Goal: Leave review/rating: Leave review/rating

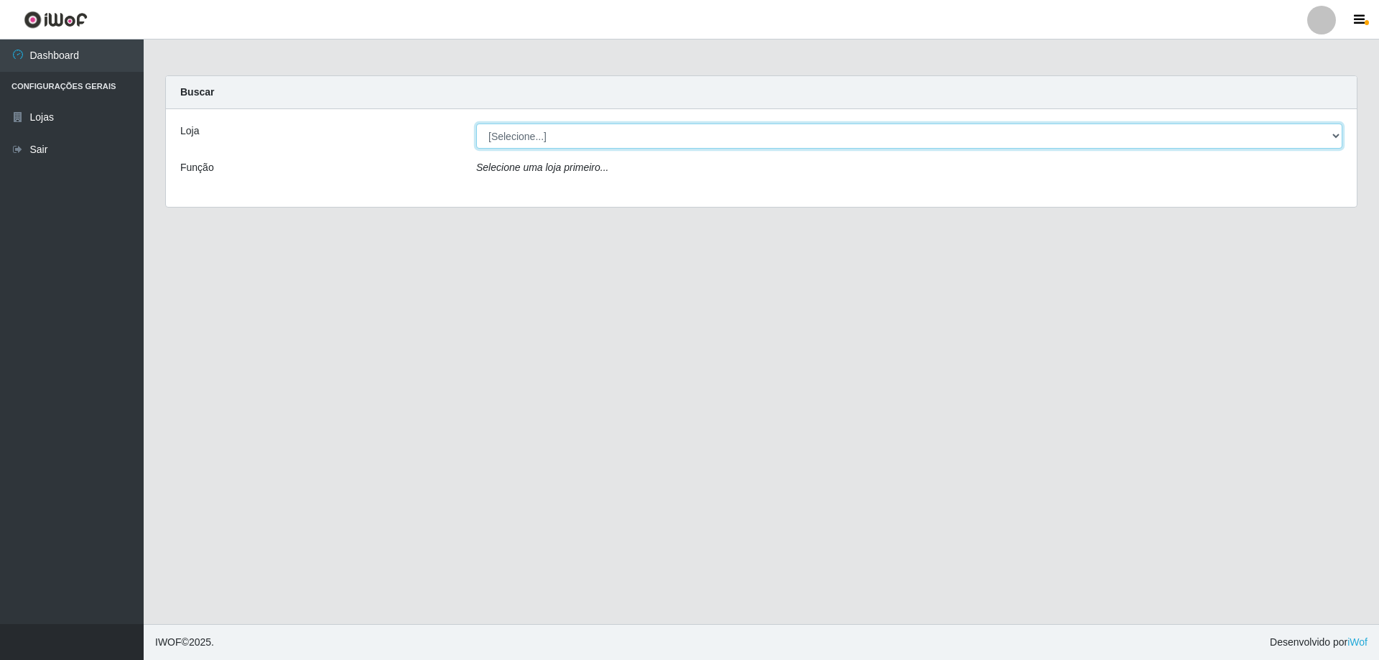
click at [506, 147] on select "[Selecione...] SuperShow Bis - Avenida 6 SuperShow [GEOGRAPHIC_DATA]" at bounding box center [909, 136] width 866 height 25
select select "60"
click at [476, 124] on select "[Selecione...] SuperShow Bis - Avenida 6 SuperShow [GEOGRAPHIC_DATA]" at bounding box center [909, 136] width 866 height 25
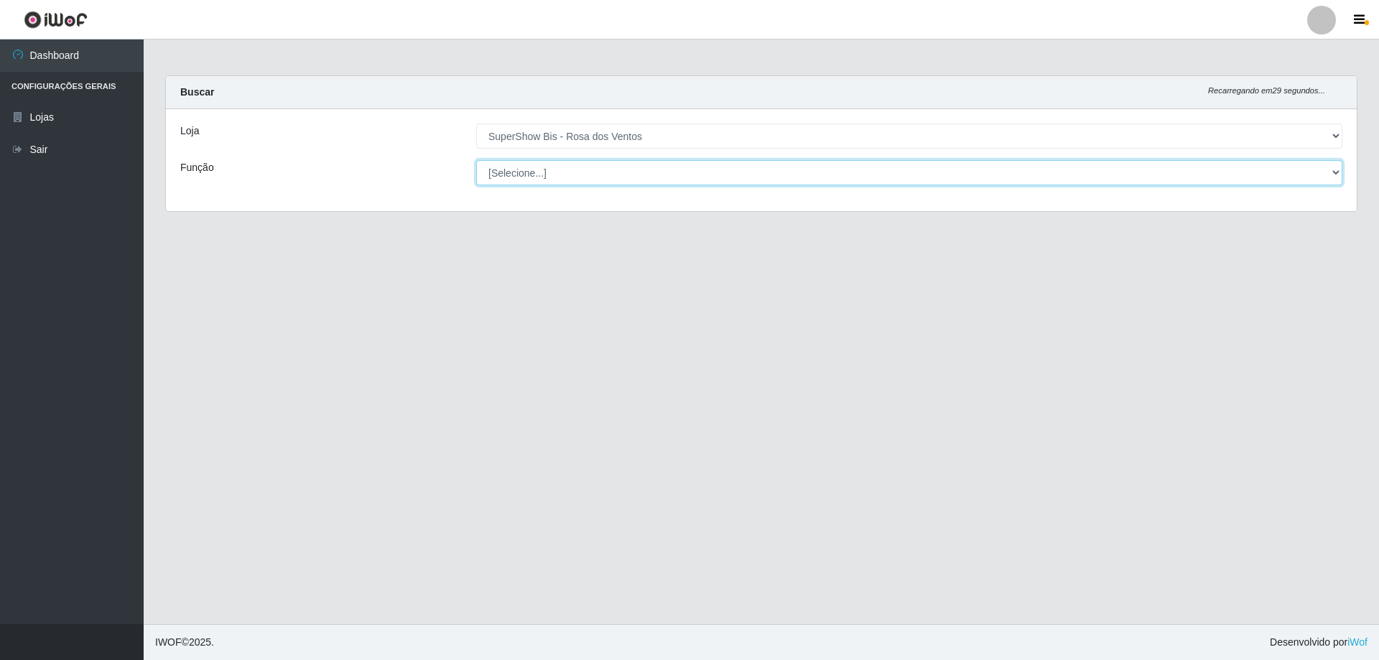
click at [537, 170] on select "[Selecione...] ASG ASG + ASG ++ Auxiliar de Cozinha Balconista de Açougue Balco…" at bounding box center [909, 172] width 866 height 25
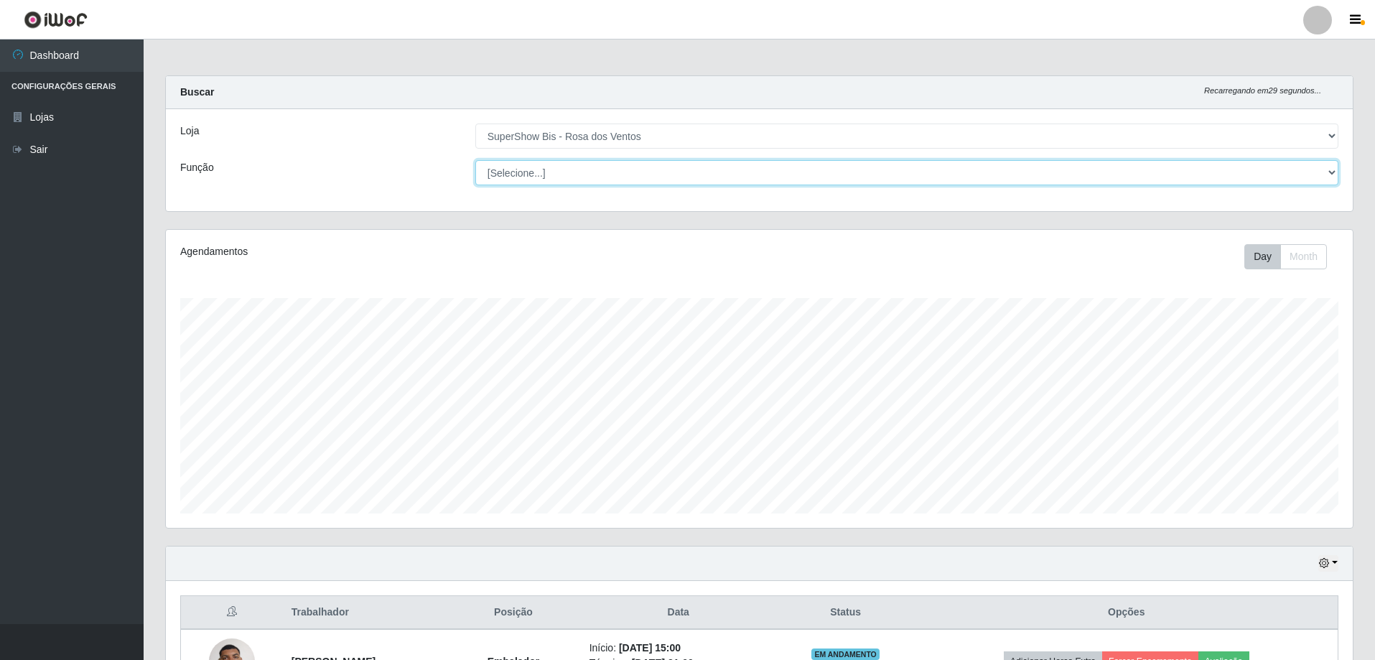
scroll to position [298, 1187]
click at [475, 160] on select "[Selecione...] ASG ASG + ASG ++ Auxiliar de Cozinha Balconista de Açougue Balco…" at bounding box center [906, 172] width 863 height 25
click at [570, 175] on select "[Selecione...] ASG ASG + ASG ++ Auxiliar de Cozinha Balconista de Açougue Balco…" at bounding box center [906, 172] width 863 height 25
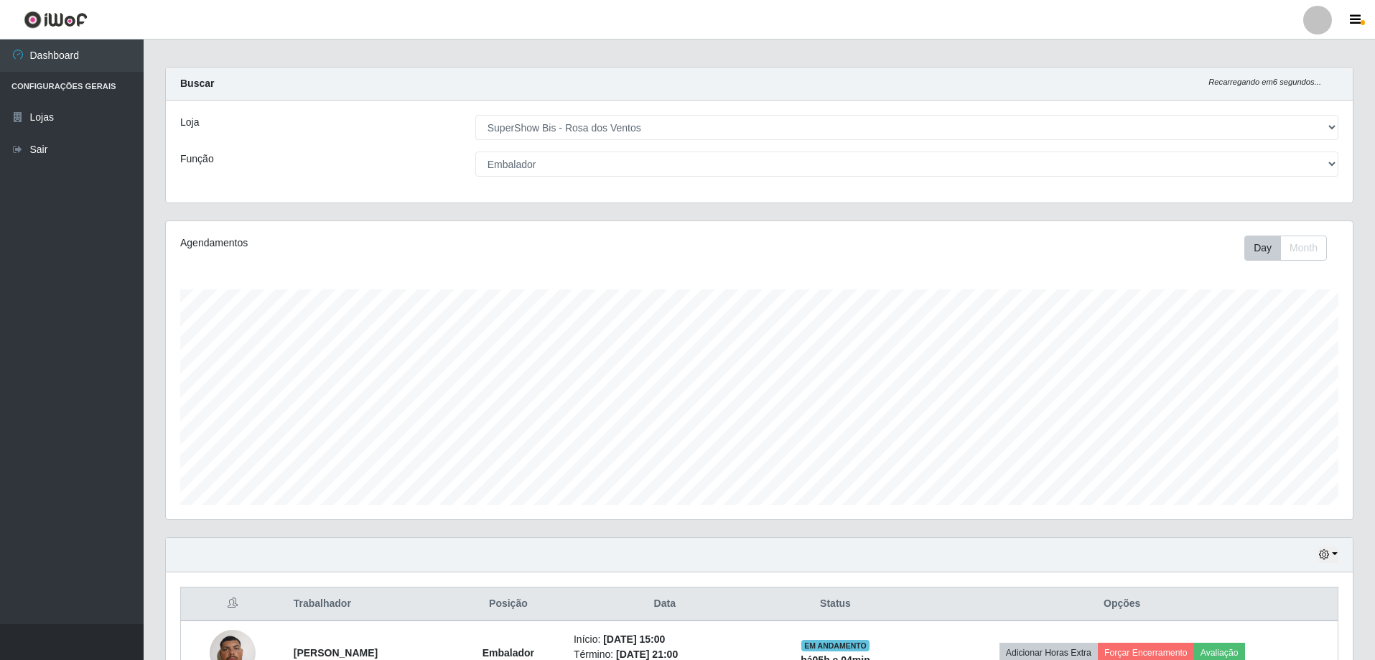
scroll to position [0, 0]
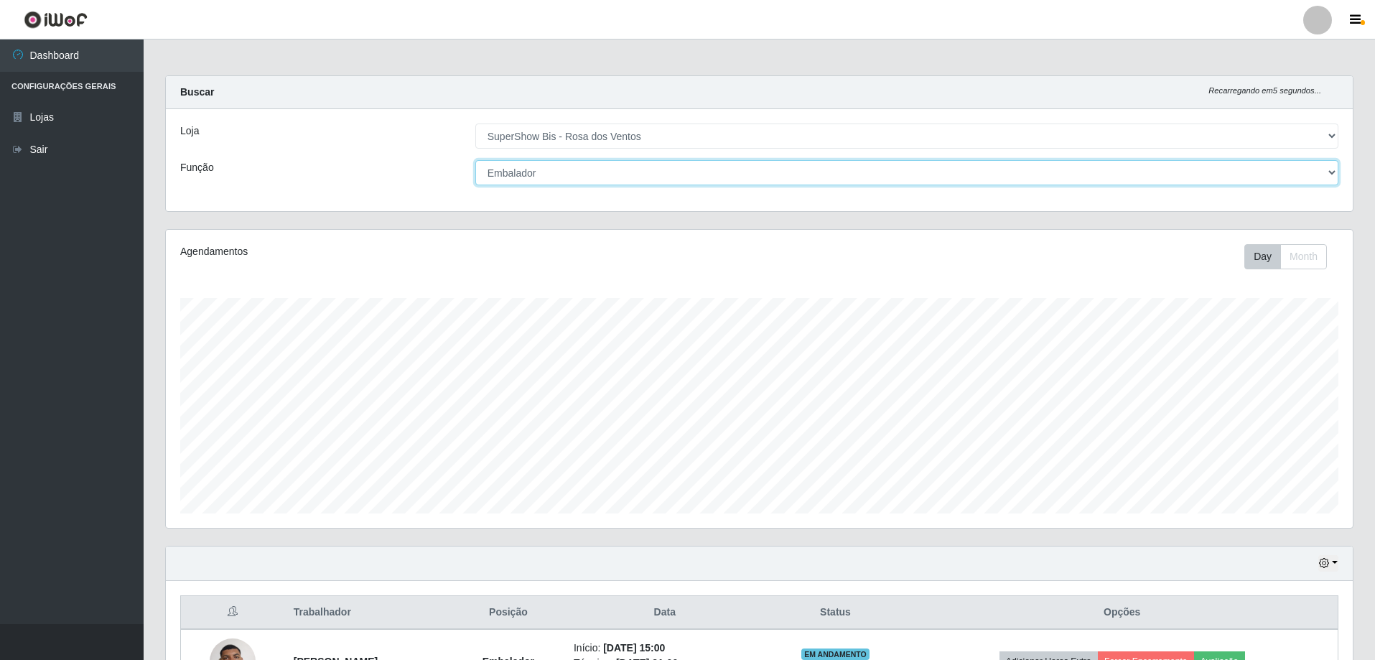
click at [1280, 167] on select "[Selecione...] ASG ASG + ASG ++ Auxiliar de Cozinha Balconista de Açougue Balco…" at bounding box center [906, 172] width 863 height 25
click at [475, 160] on select "[Selecione...] ASG ASG + ASG ++ Auxiliar de Cozinha Balconista de Açougue Balco…" at bounding box center [906, 172] width 863 height 25
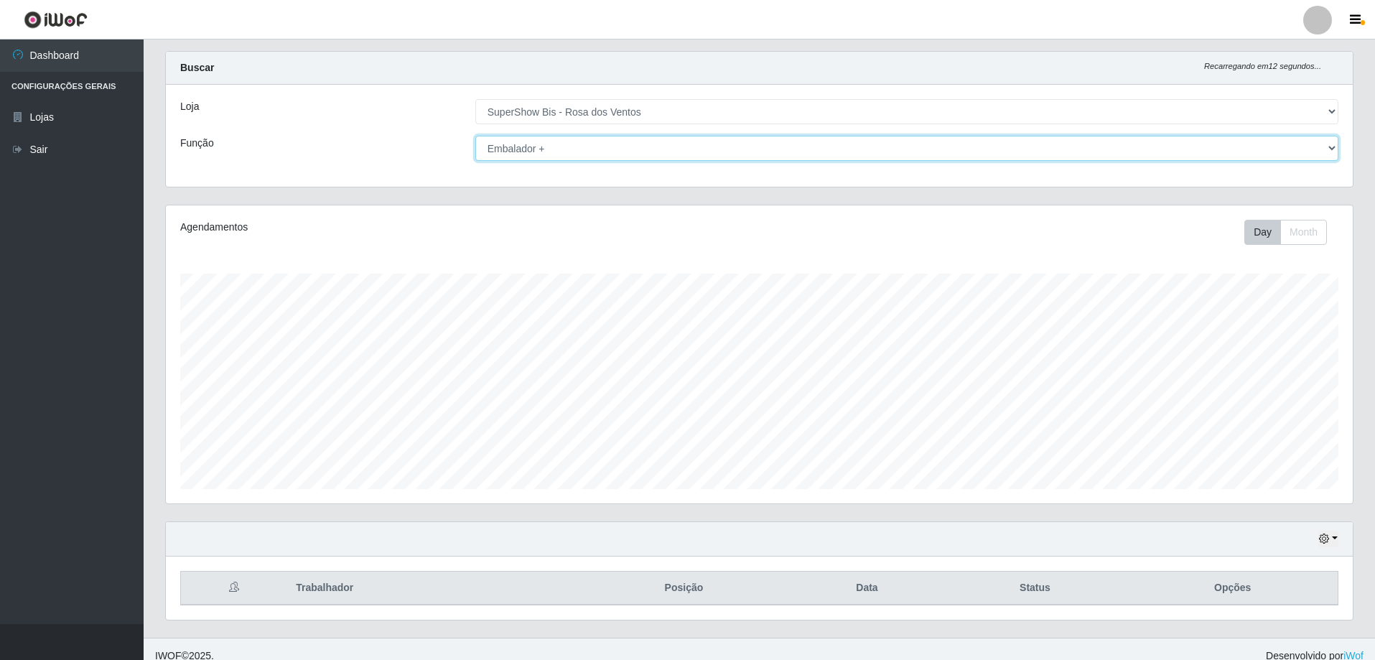
scroll to position [38, 0]
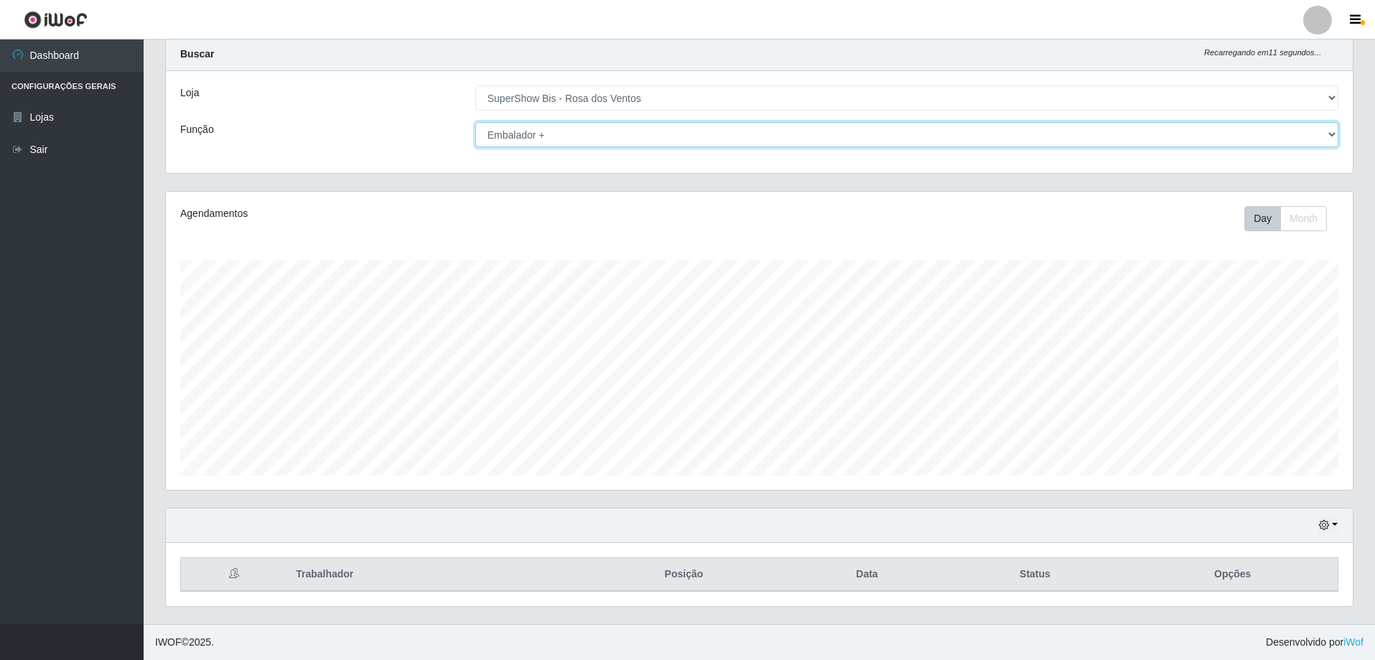
click at [692, 124] on select "[Selecione...] ASG ASG + ASG ++ Auxiliar de Cozinha Balconista de Açougue Balco…" at bounding box center [906, 134] width 863 height 25
select select "71"
click at [475, 122] on select "[Selecione...] ASG ASG + ASG ++ Auxiliar de Cozinha Balconista de Açougue Balco…" at bounding box center [906, 134] width 863 height 25
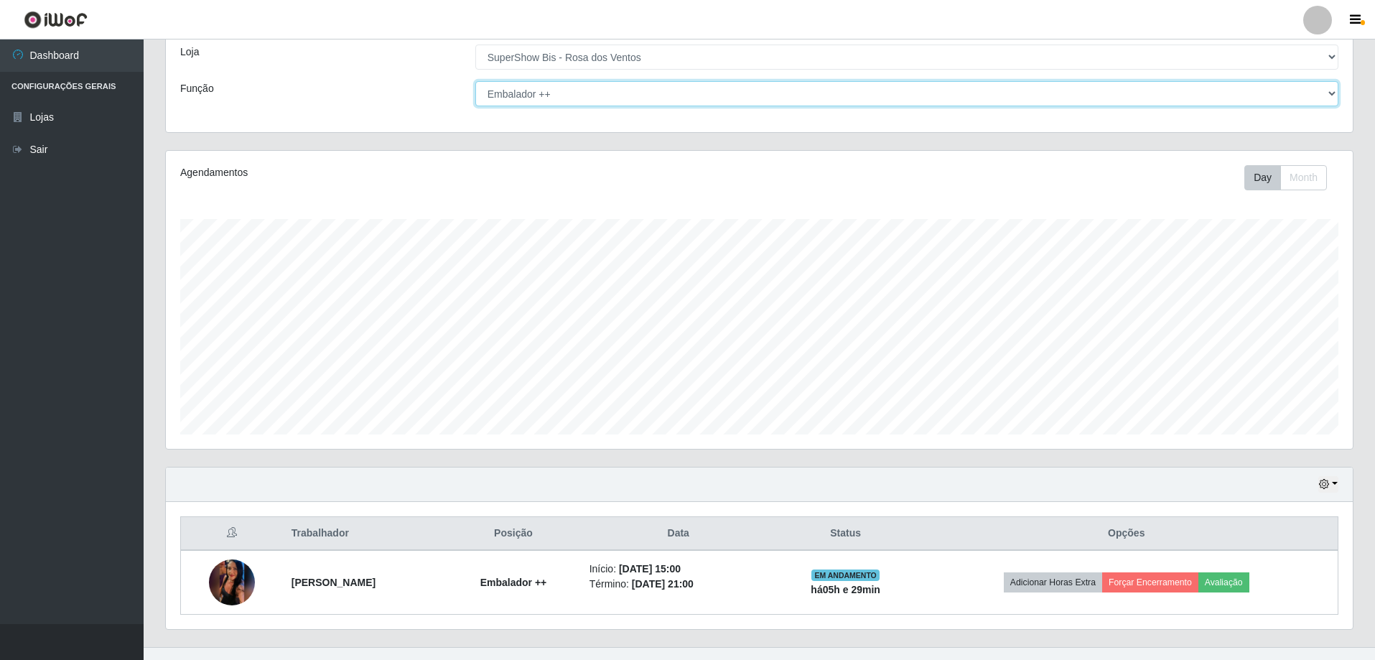
scroll to position [102, 0]
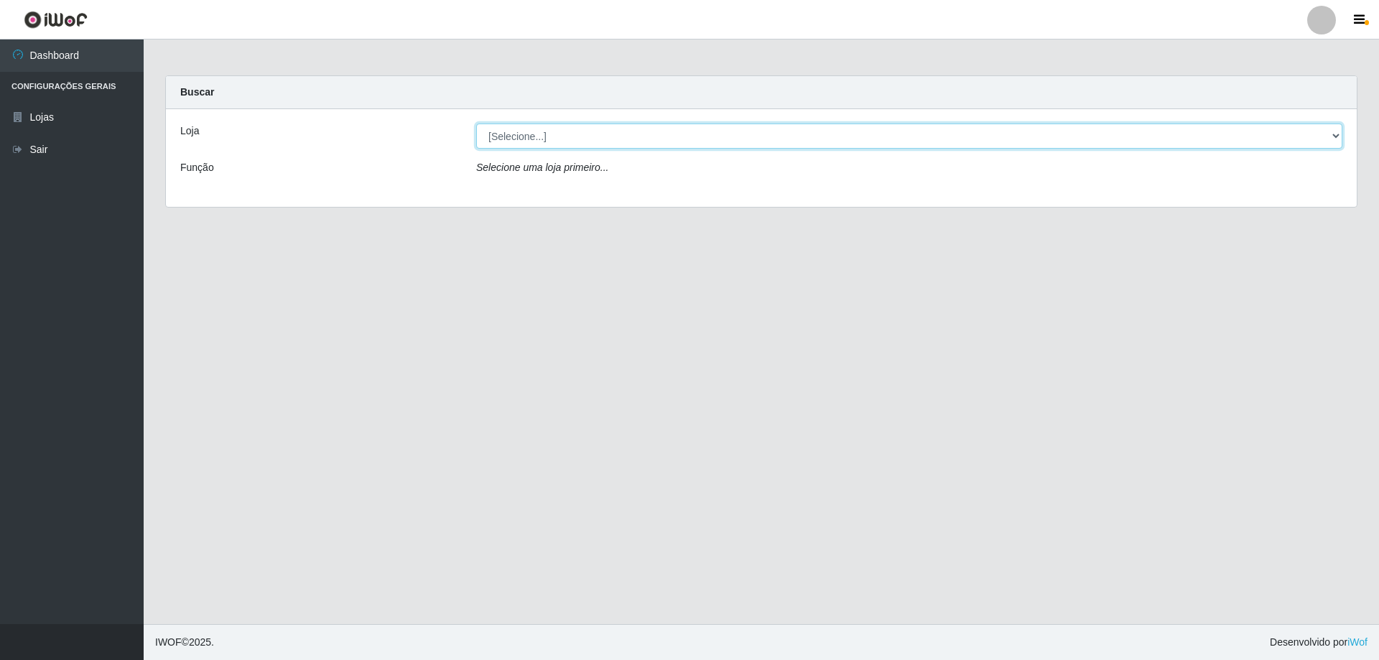
click at [751, 132] on select "[Selecione...] SuperShow Bis - Avenida 6 SuperShow [GEOGRAPHIC_DATA]" at bounding box center [909, 136] width 866 height 25
select select "60"
click at [476, 124] on select "[Selecione...] SuperShow Bis - Avenida 6 SuperShow [GEOGRAPHIC_DATA]" at bounding box center [909, 136] width 866 height 25
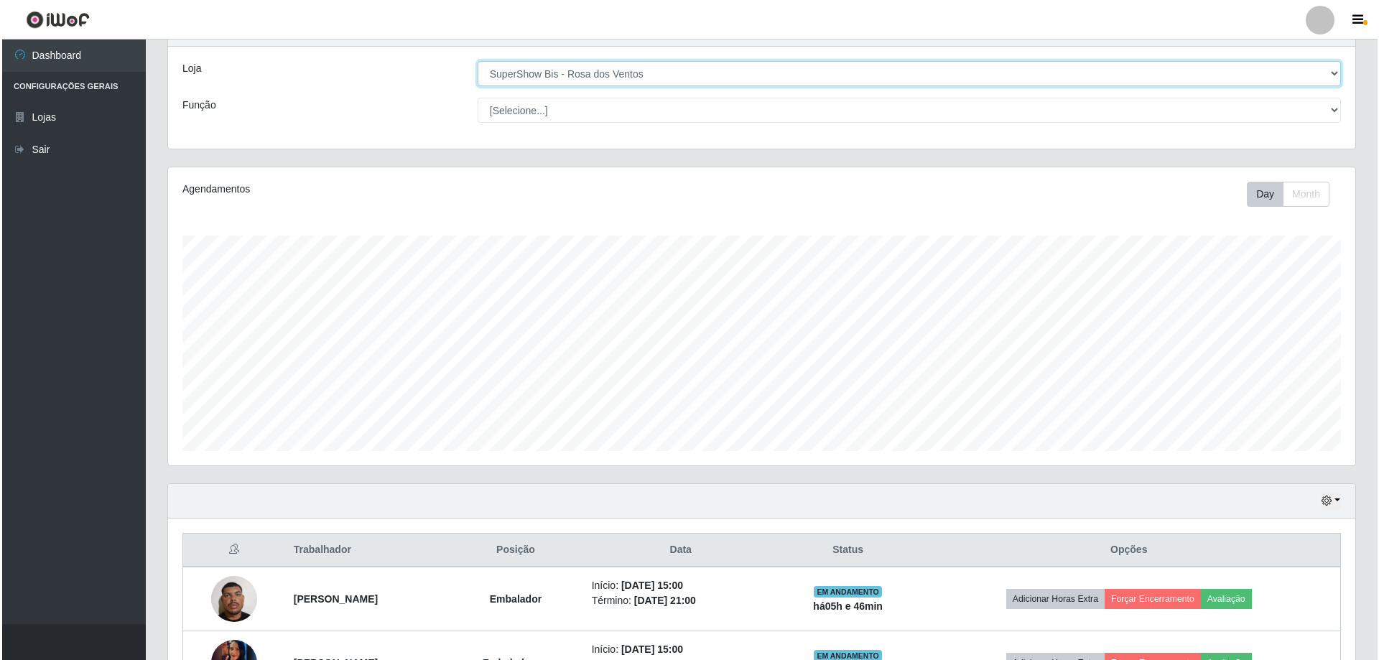
scroll to position [166, 0]
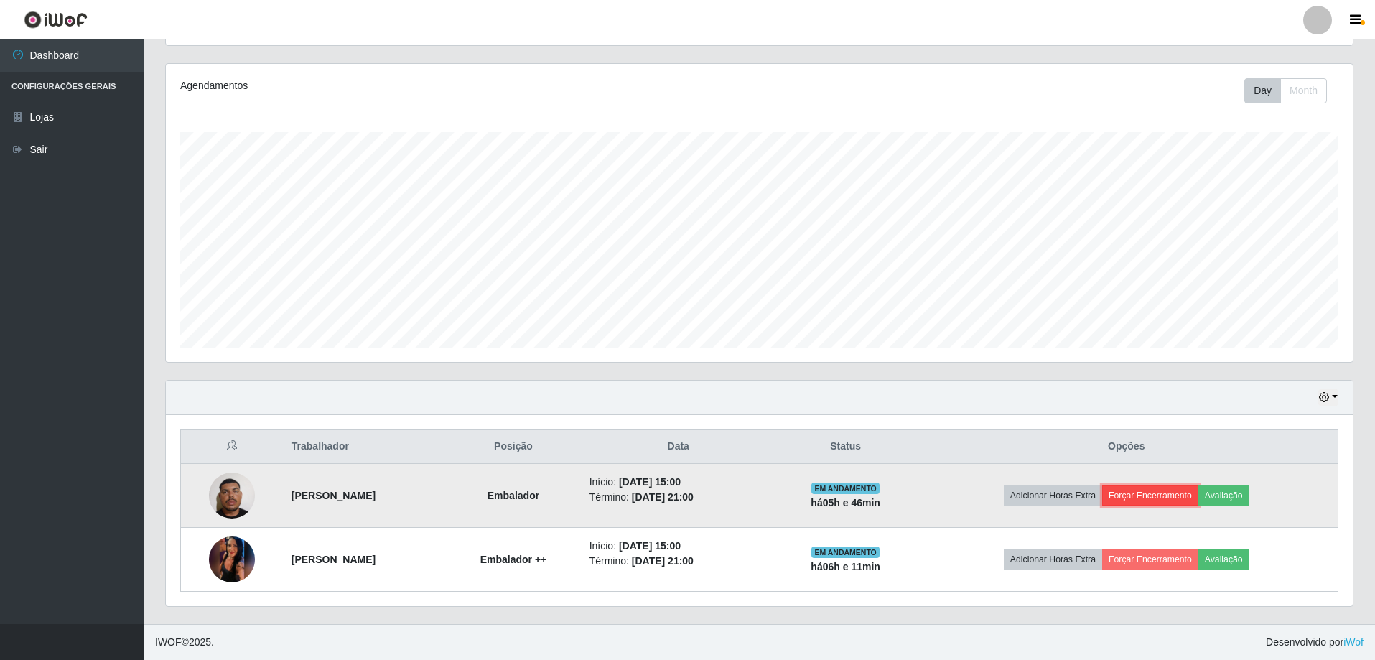
click at [1182, 501] on button "Forçar Encerramento" at bounding box center [1150, 495] width 96 height 20
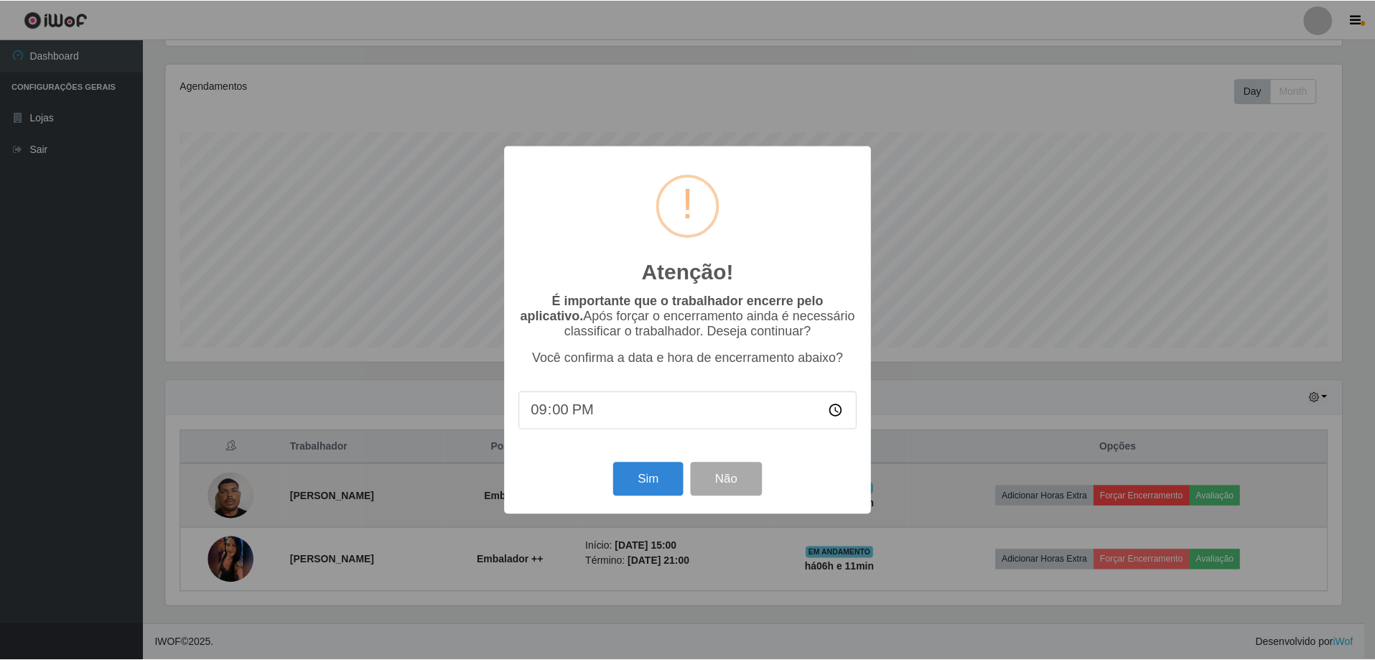
scroll to position [298, 1180]
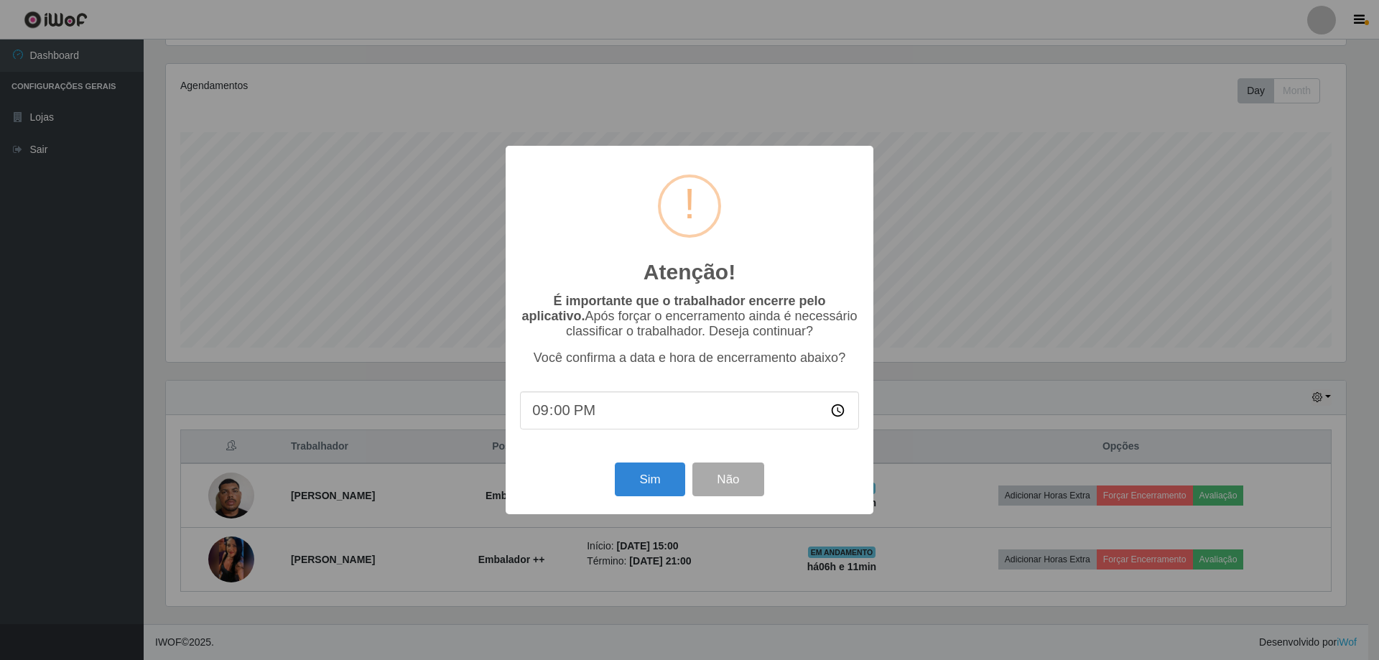
click at [653, 465] on div "Sim Não" at bounding box center [689, 479] width 339 height 41
click at [653, 474] on button "Sim" at bounding box center [650, 479] width 70 height 34
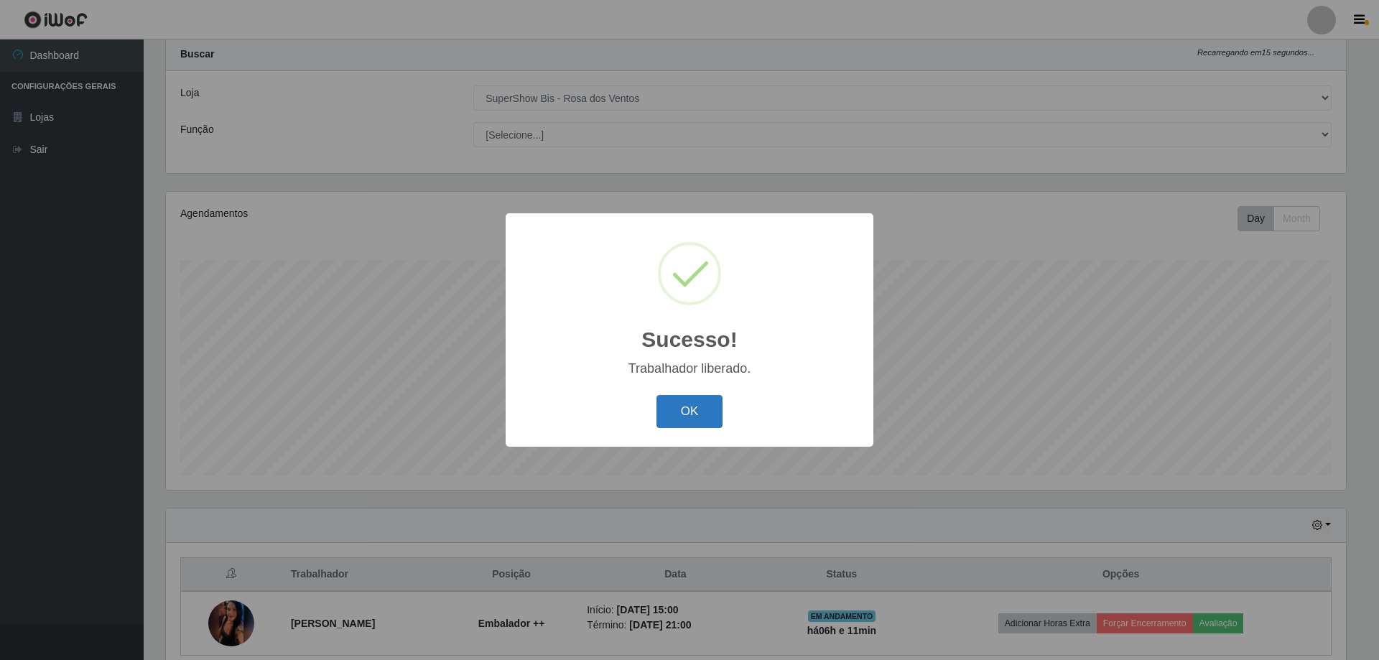
click at [679, 419] on button "OK" at bounding box center [689, 412] width 67 height 34
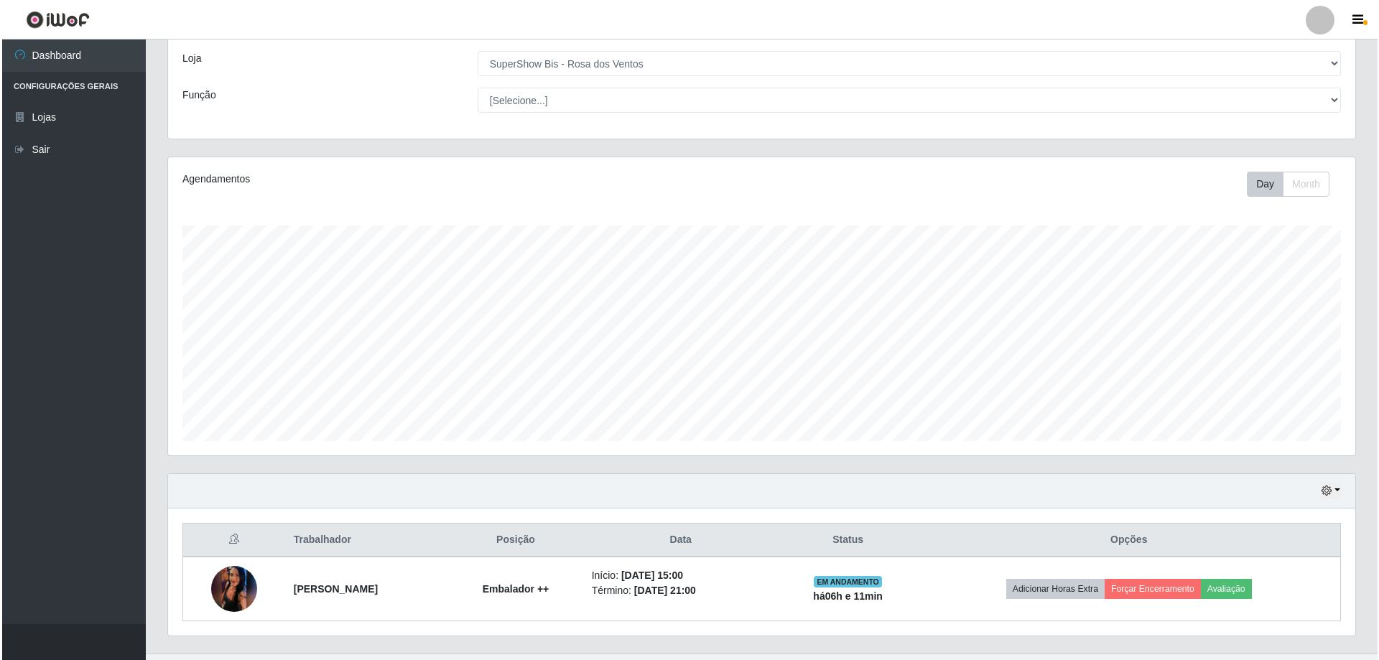
scroll to position [102, 0]
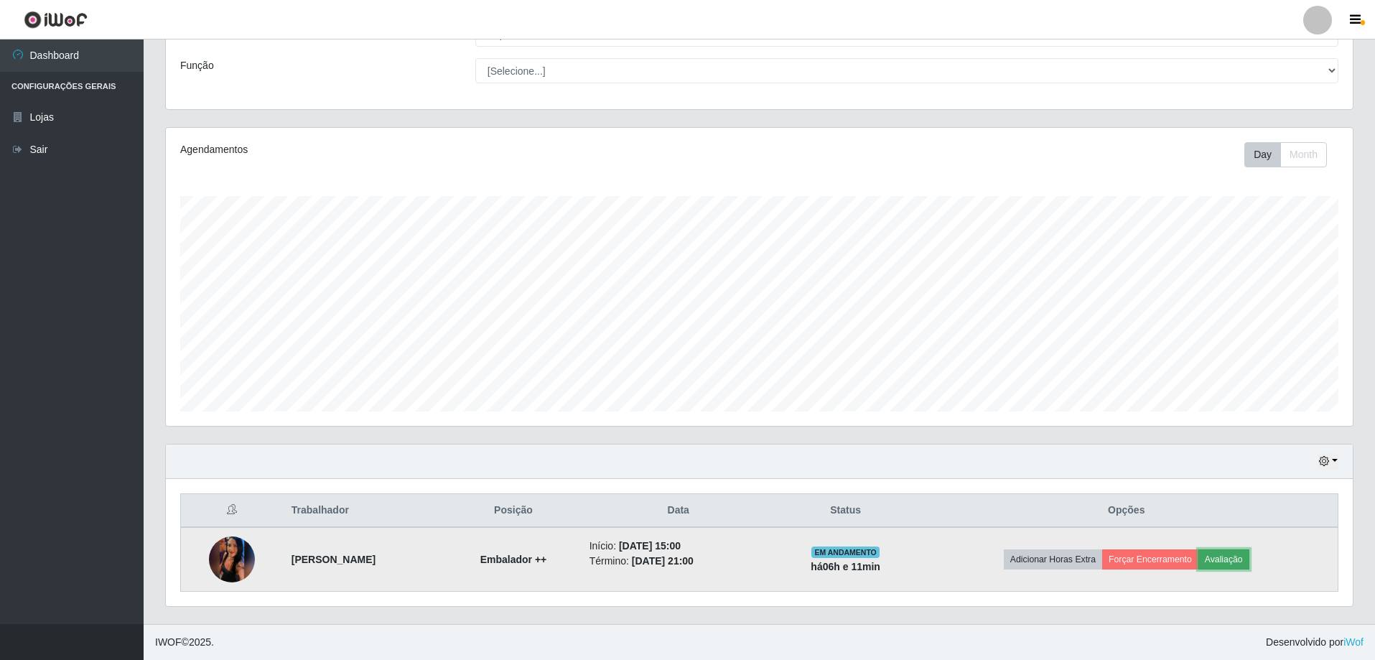
click at [1232, 564] on button "Avaliação" at bounding box center [1224, 559] width 51 height 20
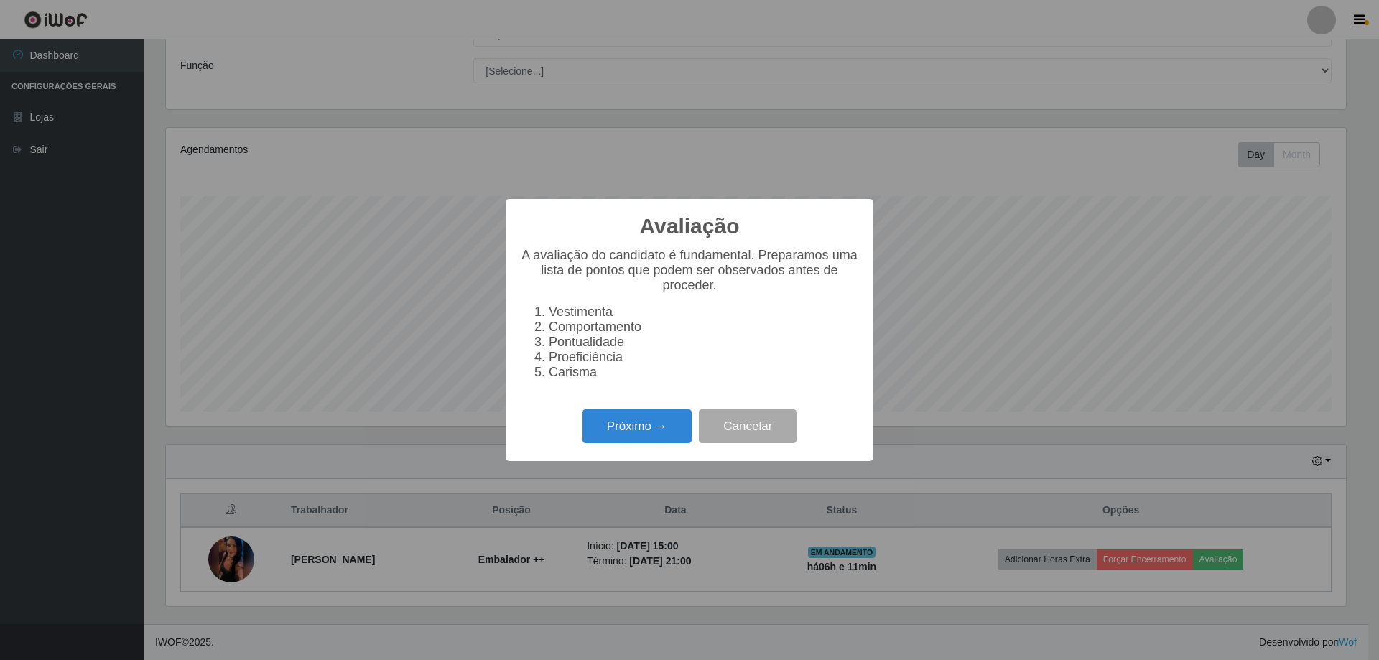
scroll to position [298, 1180]
click at [1247, 562] on div "Avaliação × A avaliação do candidato é fundamental. Preparamos uma lista de pon…" at bounding box center [689, 330] width 1379 height 660
click at [605, 423] on button "Próximo →" at bounding box center [636, 426] width 109 height 34
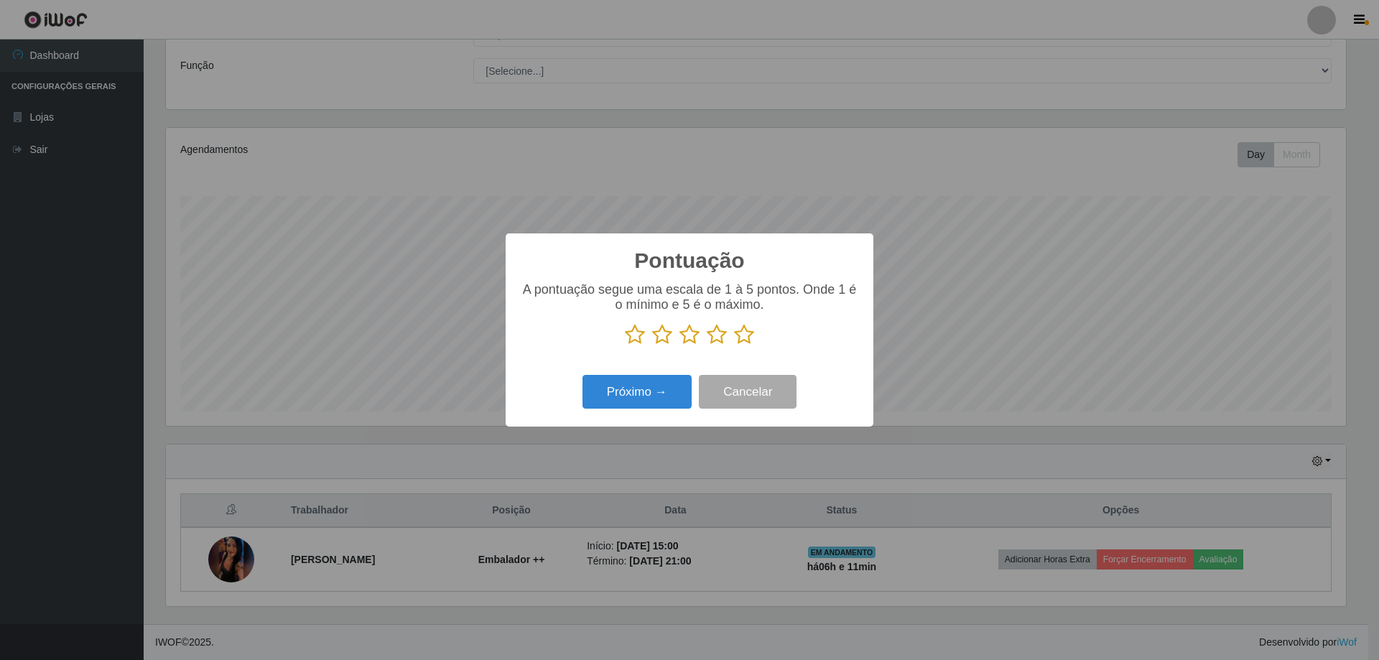
click at [643, 341] on icon at bounding box center [635, 335] width 20 height 22
click at [625, 345] on input "radio" at bounding box center [625, 345] width 0 height 0
click at [641, 406] on button "Próximo →" at bounding box center [636, 392] width 109 height 34
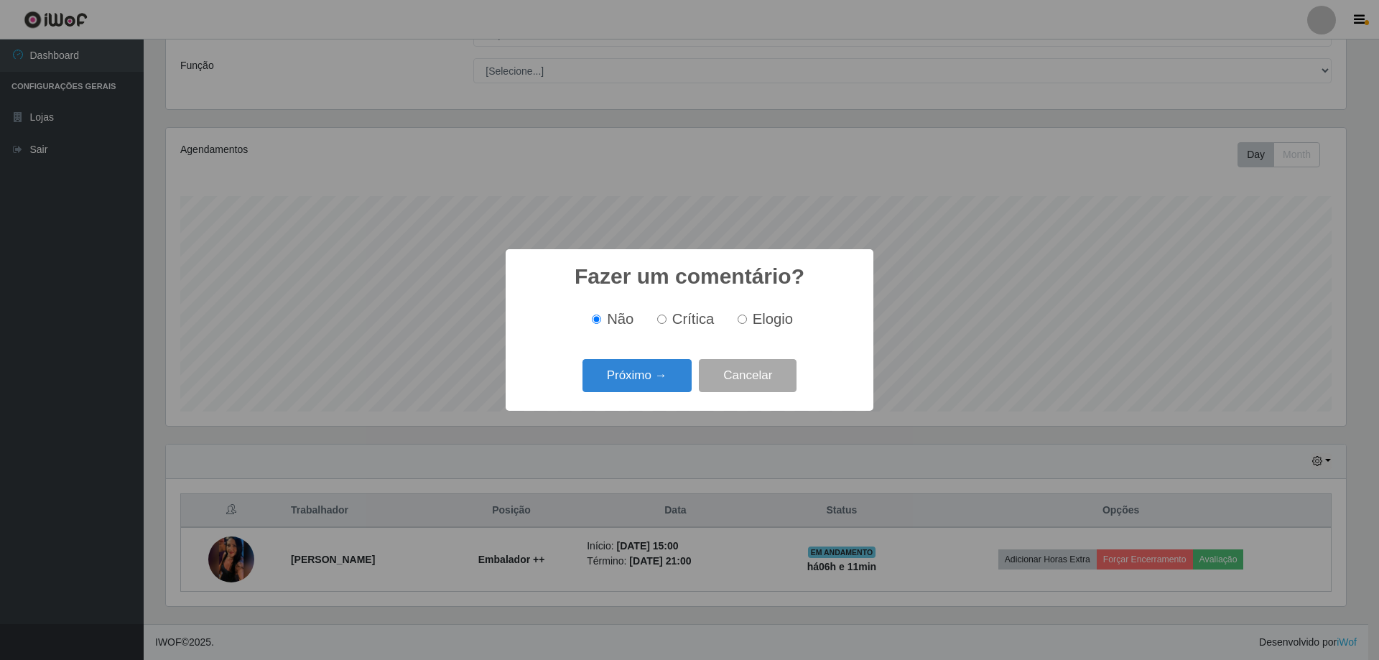
click at [659, 324] on input "Crítica" at bounding box center [661, 319] width 9 height 9
radio input "true"
click at [648, 391] on button "Próximo →" at bounding box center [636, 376] width 109 height 34
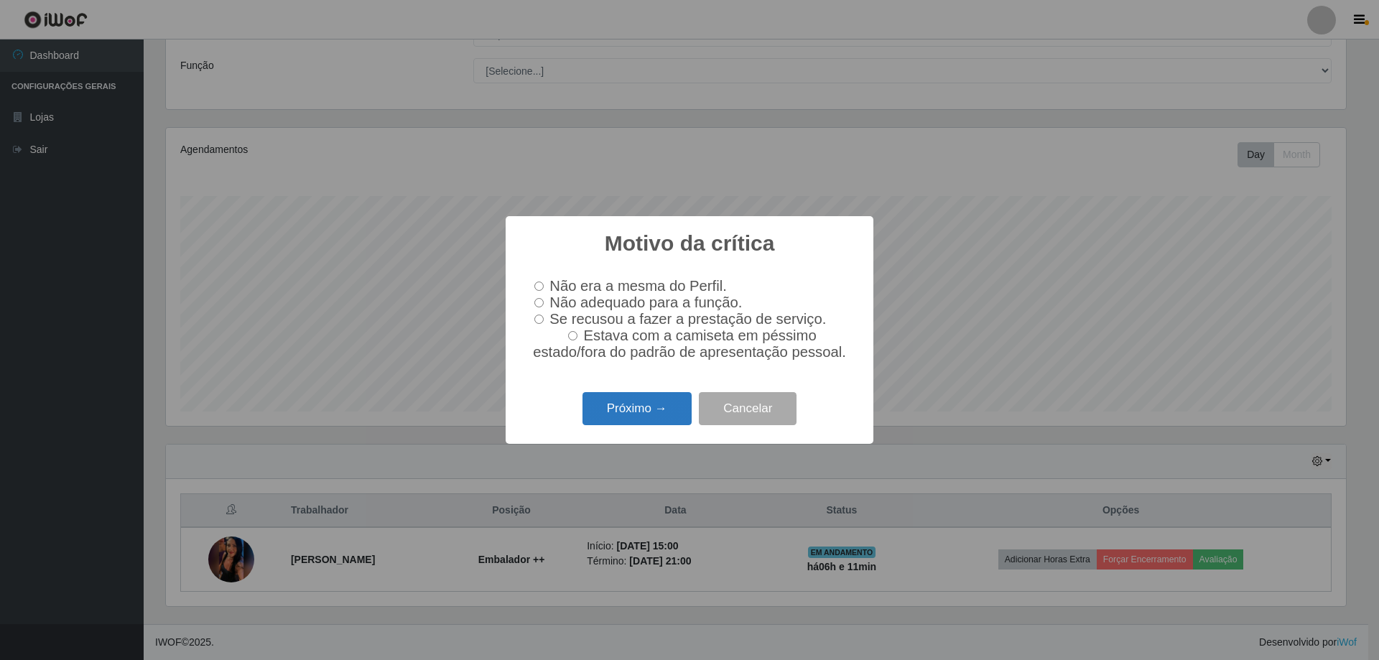
click at [648, 392] on button "Próximo →" at bounding box center [636, 409] width 109 height 34
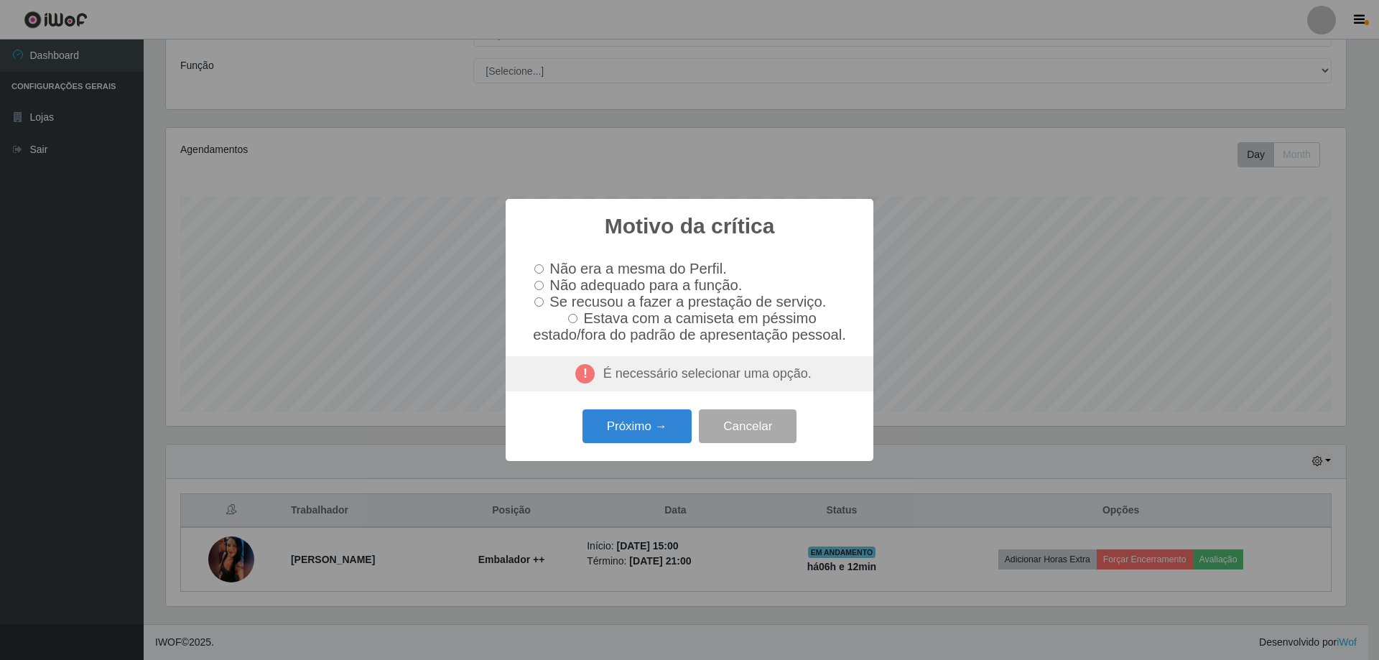
click at [534, 282] on label "Não adequado para a função." at bounding box center [635, 285] width 213 height 17
click at [534, 282] on input "Não adequado para a função." at bounding box center [538, 285] width 9 height 9
radio input "true"
click at [618, 429] on button "Próximo →" at bounding box center [636, 426] width 109 height 34
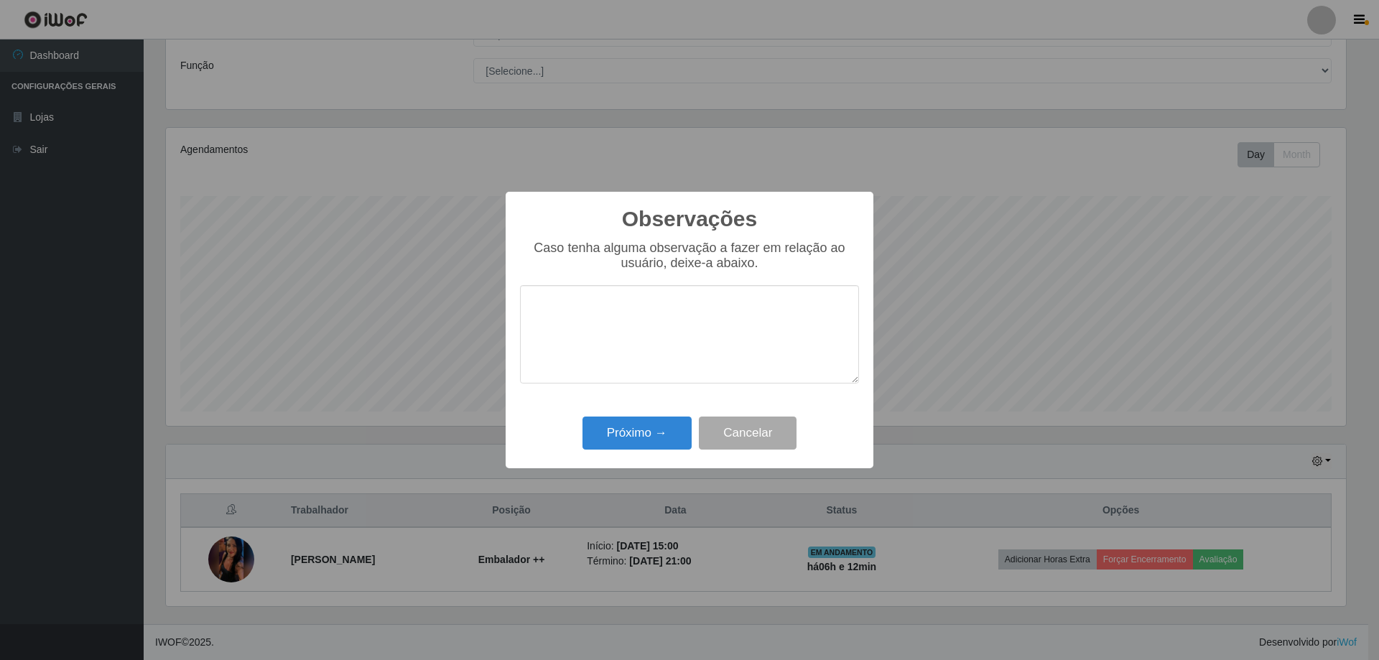
click at [579, 302] on textarea at bounding box center [689, 334] width 339 height 98
type textarea "embaladora fica apenas em um caixa e tem que ficar pedindo pra ela fazer as coi…"
click at [653, 441] on button "Próximo →" at bounding box center [636, 434] width 109 height 34
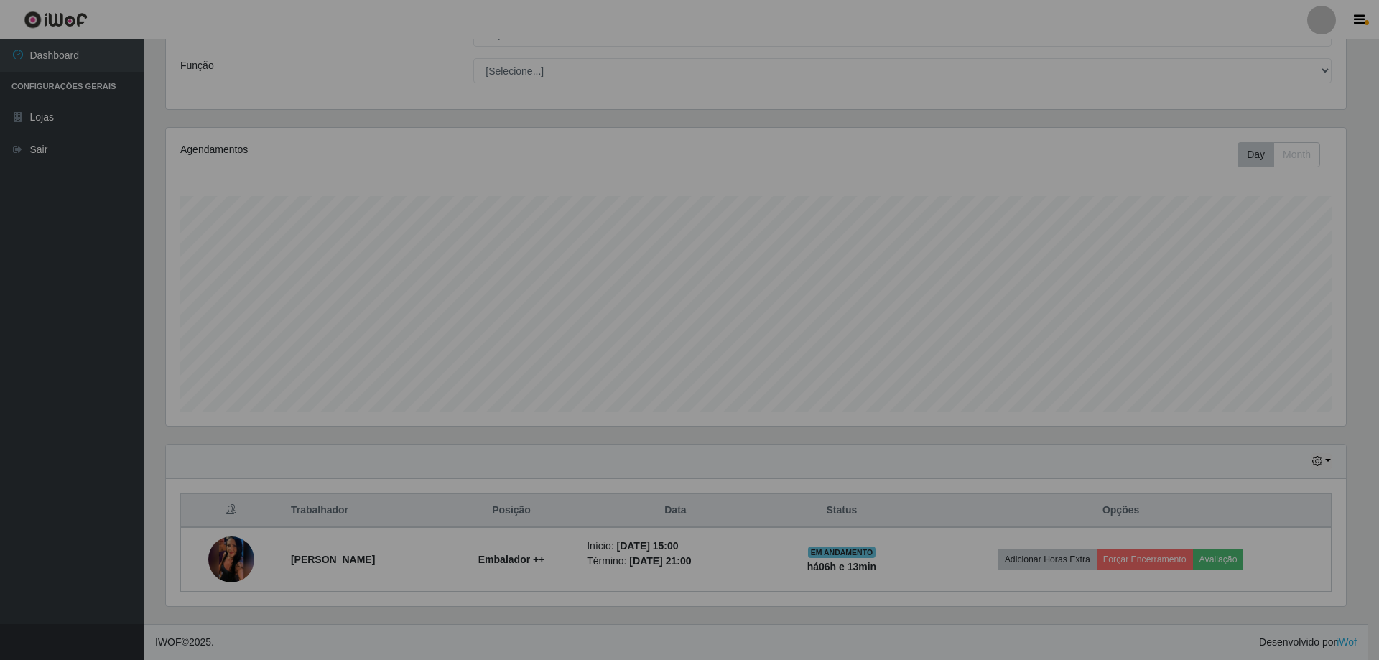
scroll to position [298, 1187]
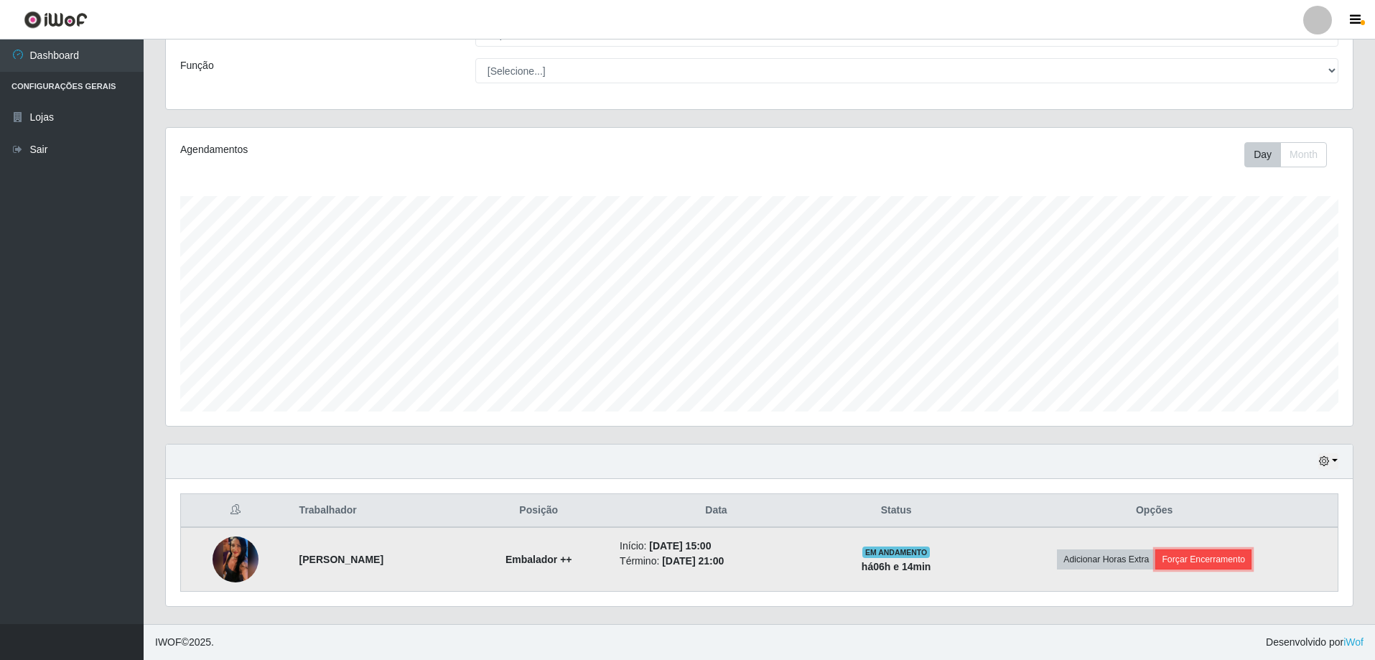
click at [1206, 558] on button "Forçar Encerramento" at bounding box center [1203, 559] width 96 height 20
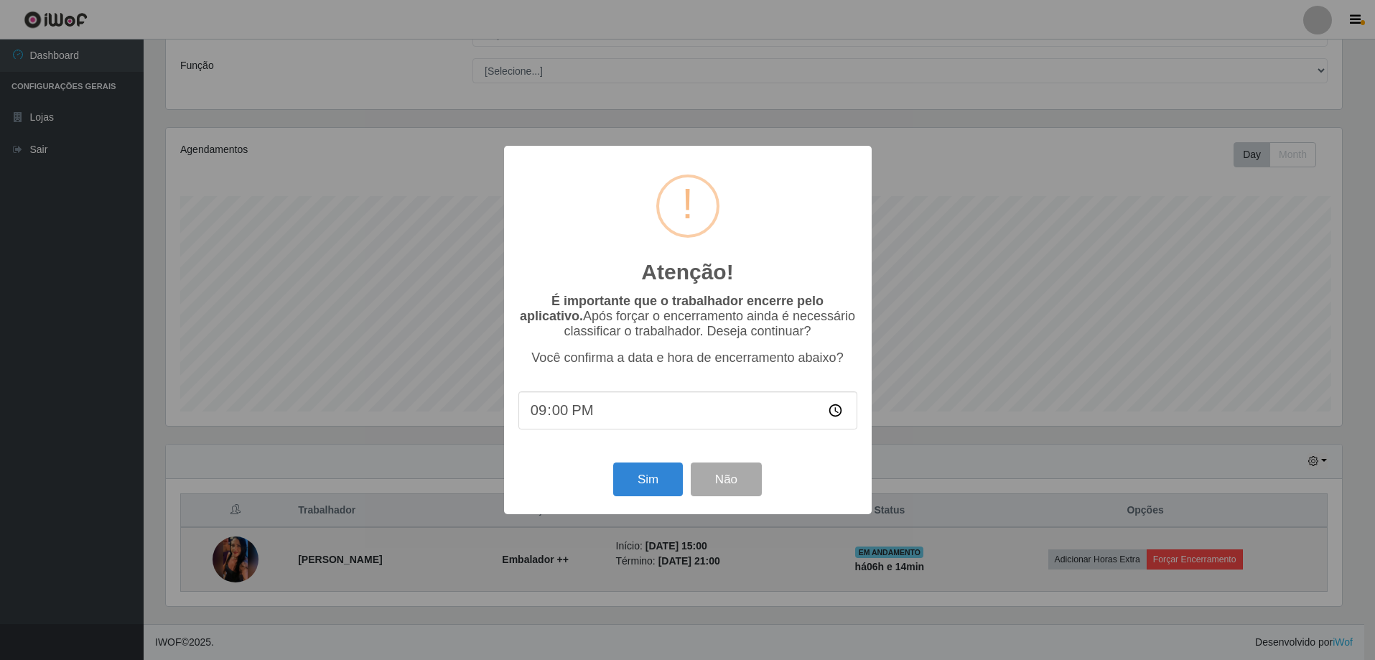
scroll to position [298, 1180]
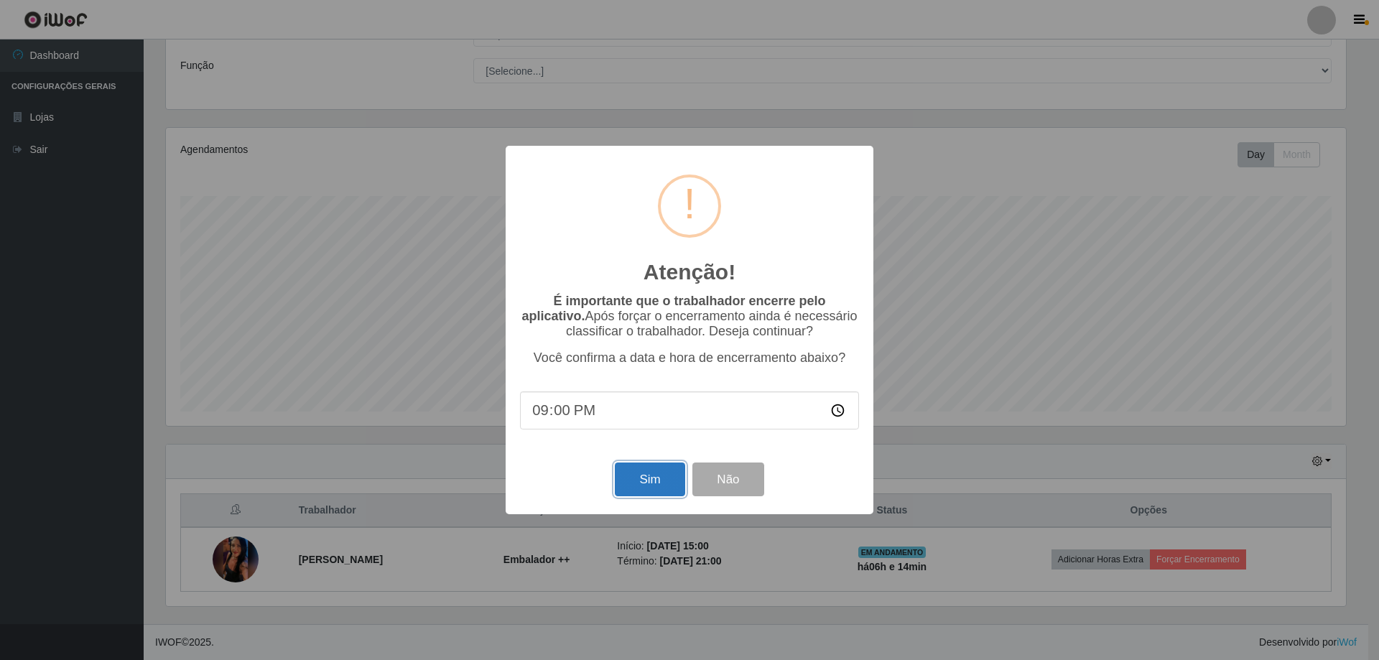
click at [641, 480] on button "Sim" at bounding box center [650, 479] width 70 height 34
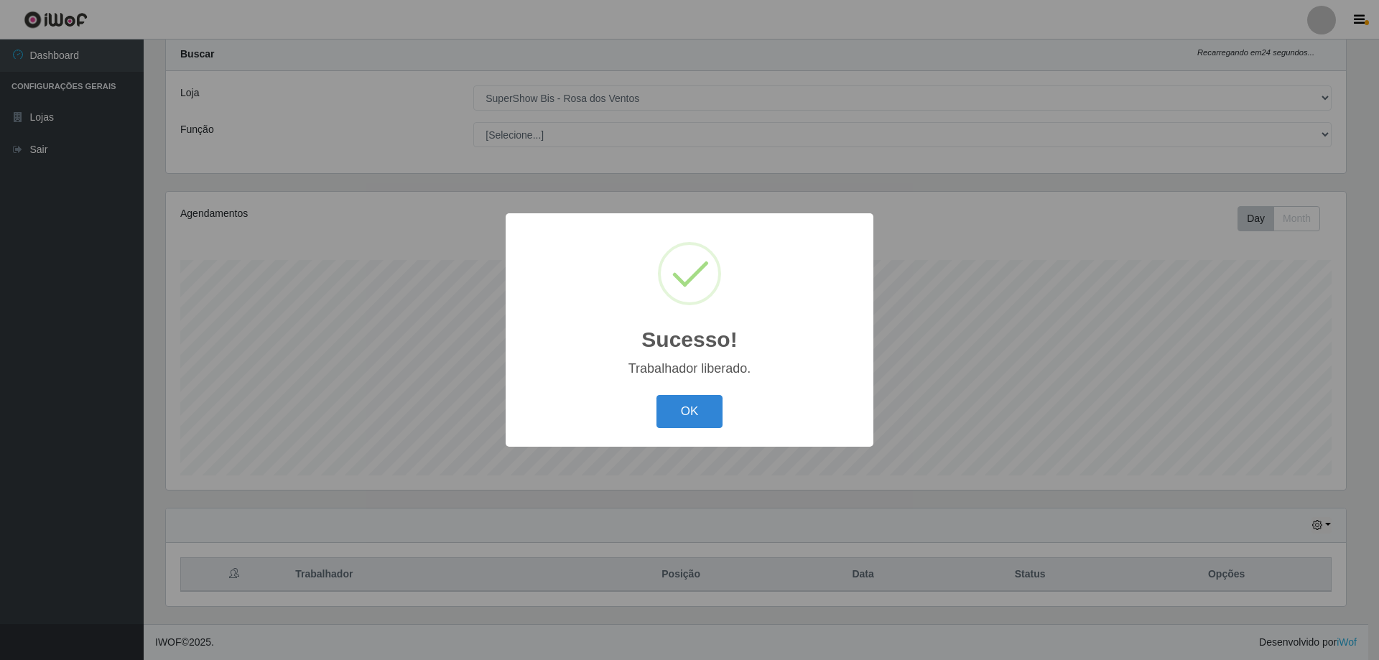
click at [679, 389] on div "Sucesso! × Trabalhador liberado. OK Cancel" at bounding box center [690, 329] width 368 height 233
click at [685, 419] on button "OK" at bounding box center [689, 412] width 67 height 34
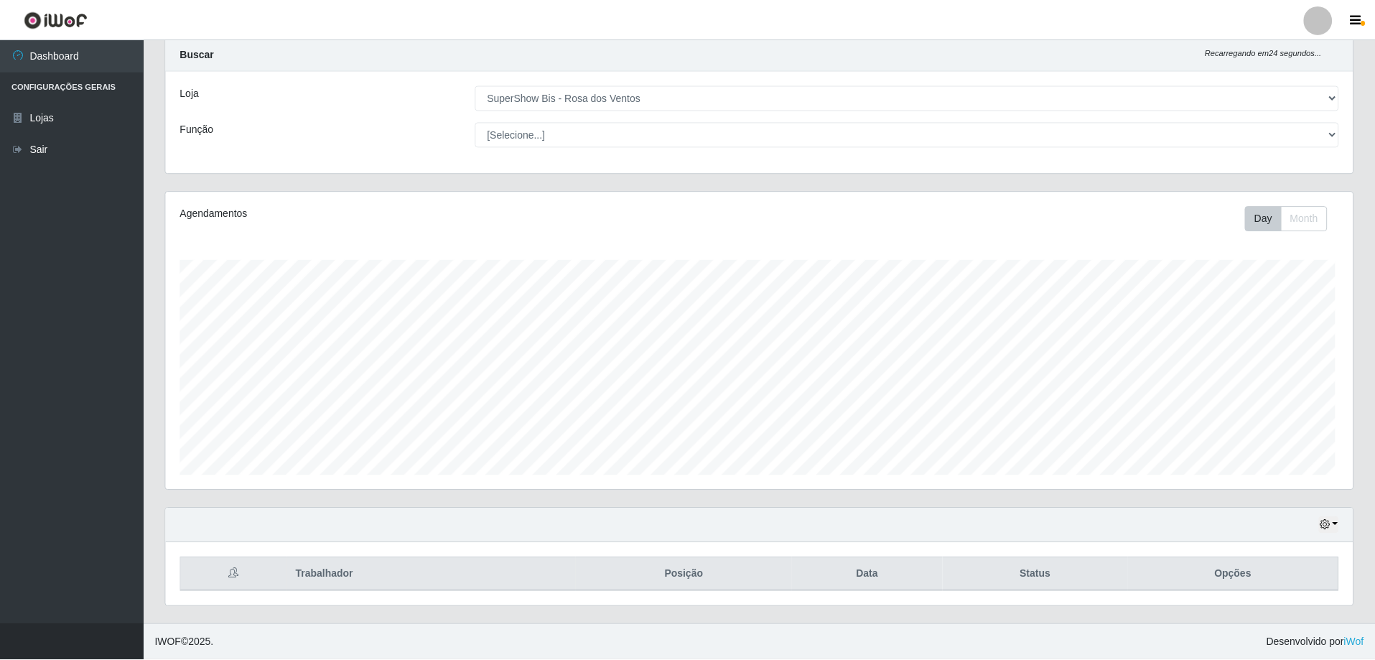
scroll to position [298, 1187]
